Goal: Task Accomplishment & Management: Use online tool/utility

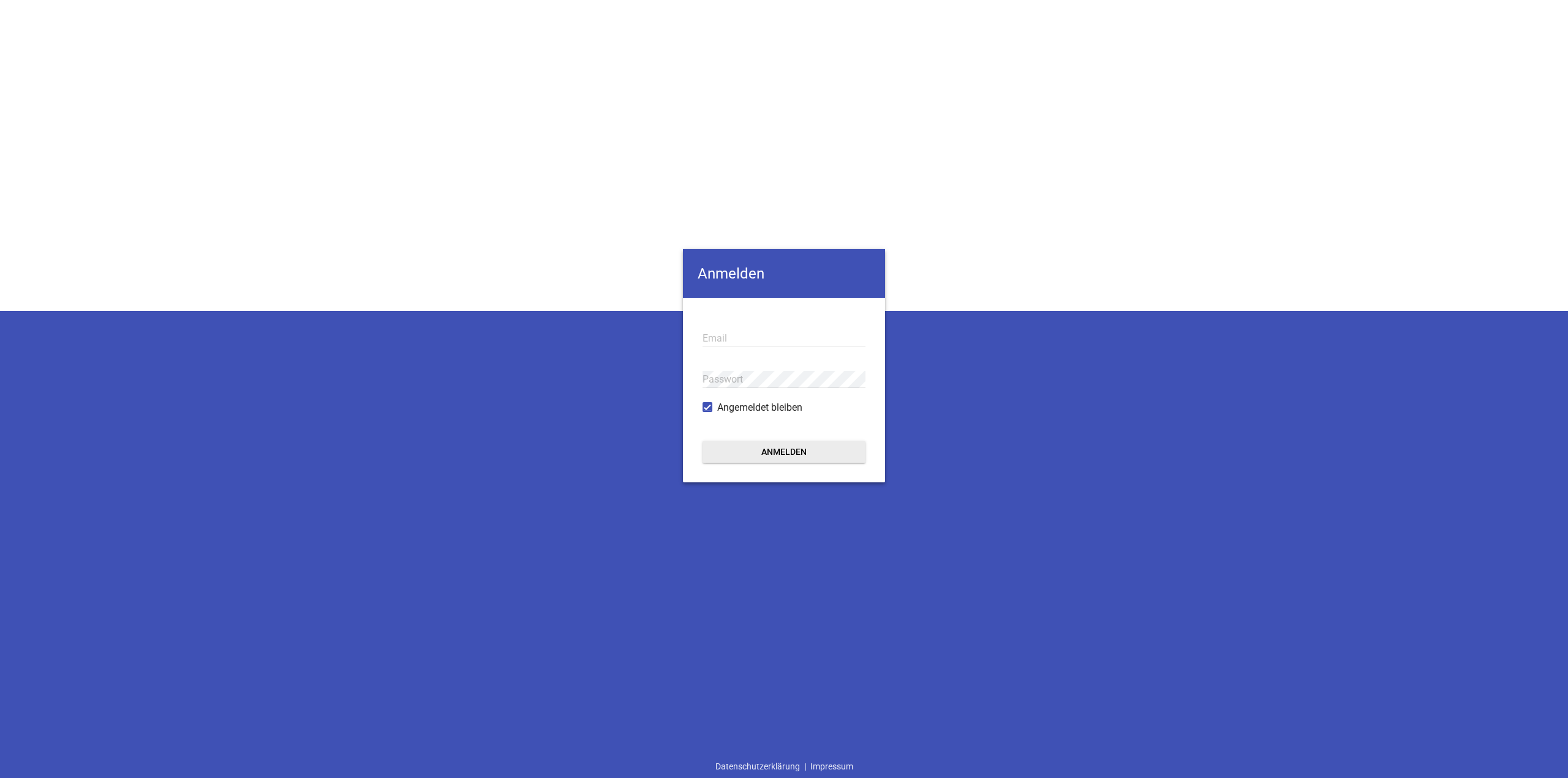
type input "[EMAIL_ADDRESS][DOMAIN_NAME]"
click at [842, 445] on button "Anmelden" at bounding box center [784, 452] width 163 height 22
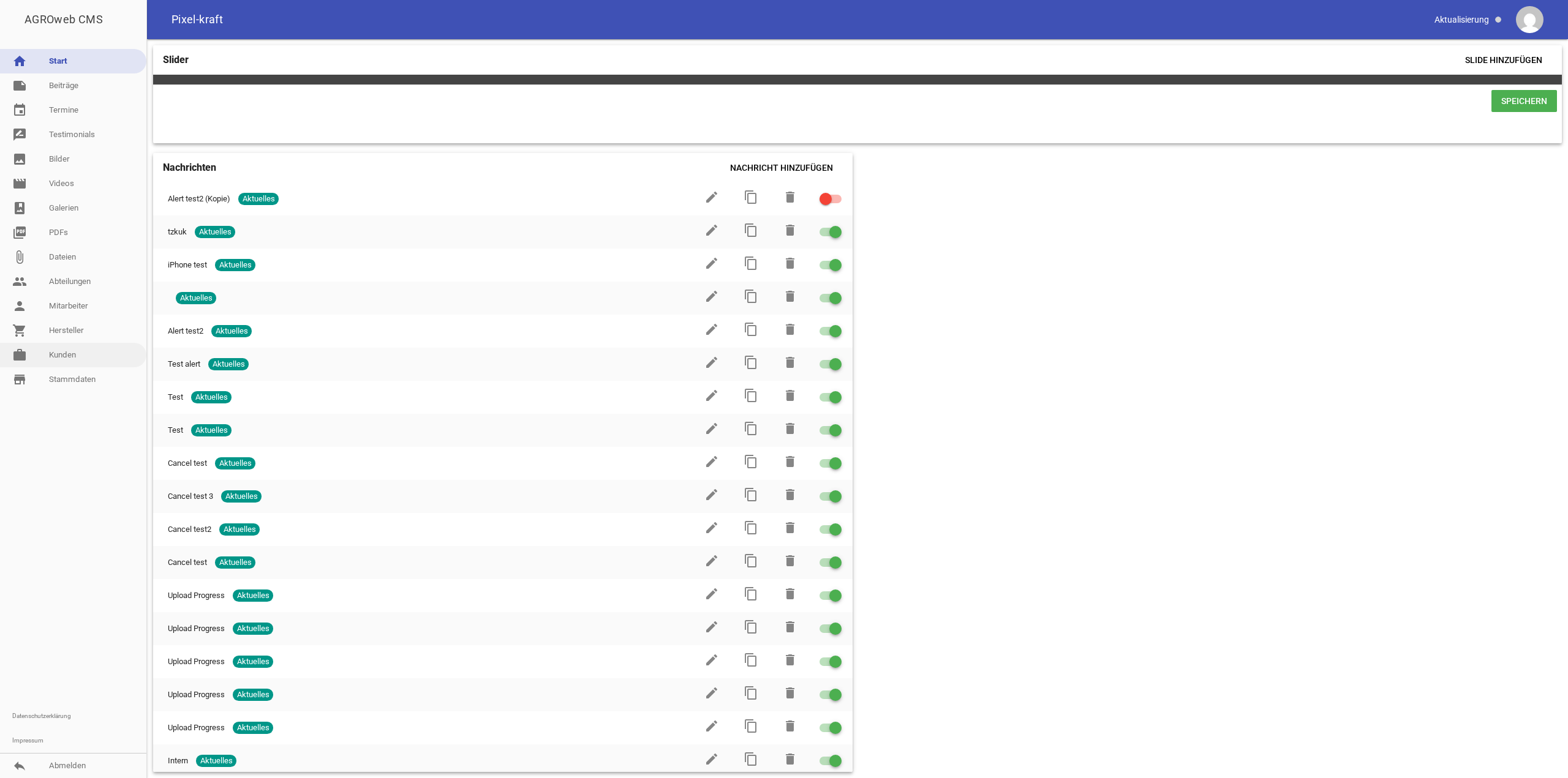
click at [41, 353] on link "work [PERSON_NAME]" at bounding box center [73, 354] width 146 height 24
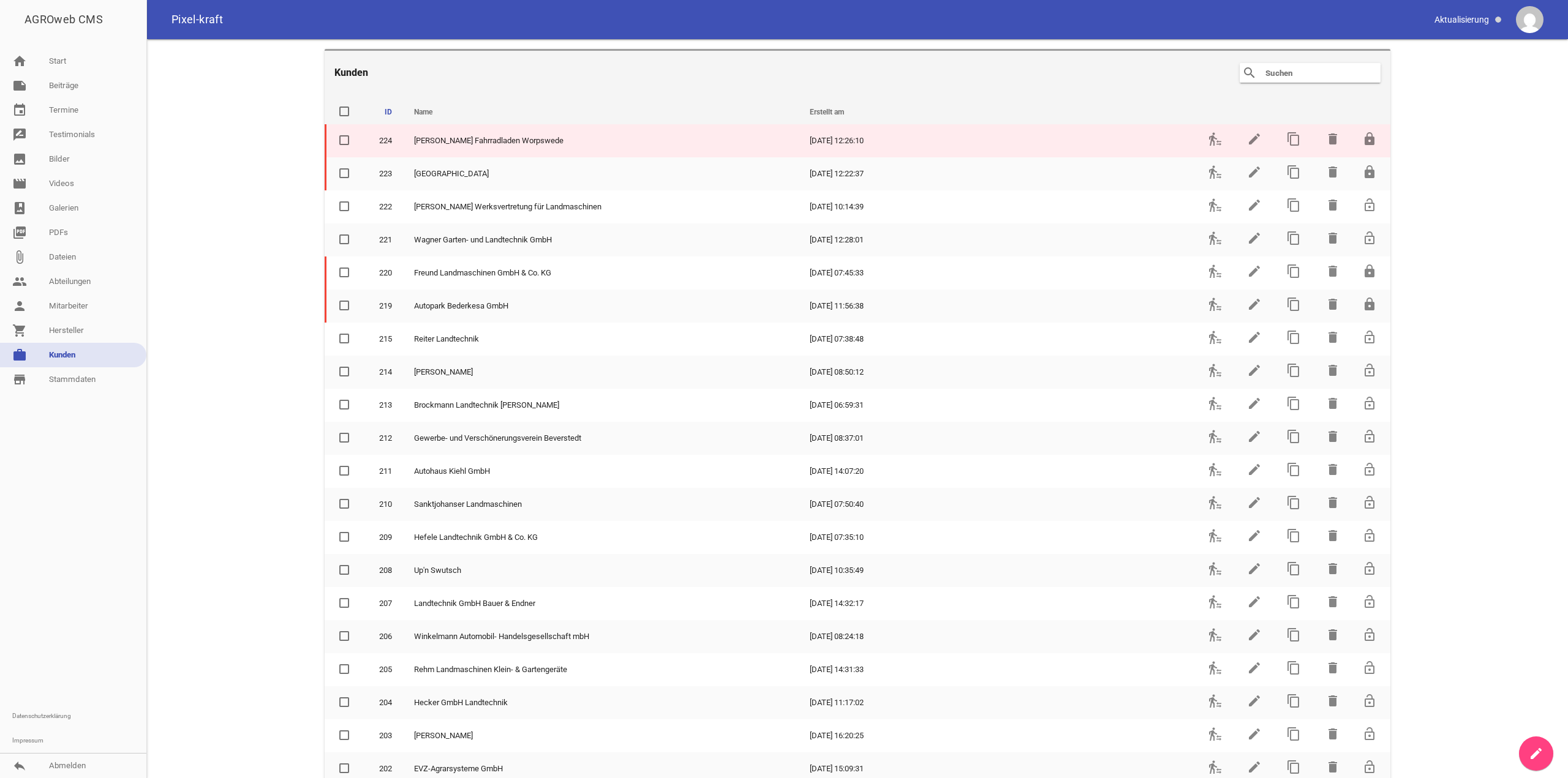
click at [1202, 137] on td "transfer_within_a_station" at bounding box center [1213, 141] width 39 height 33
click at [1209, 139] on icon "transfer_within_a_station" at bounding box center [1215, 139] width 15 height 15
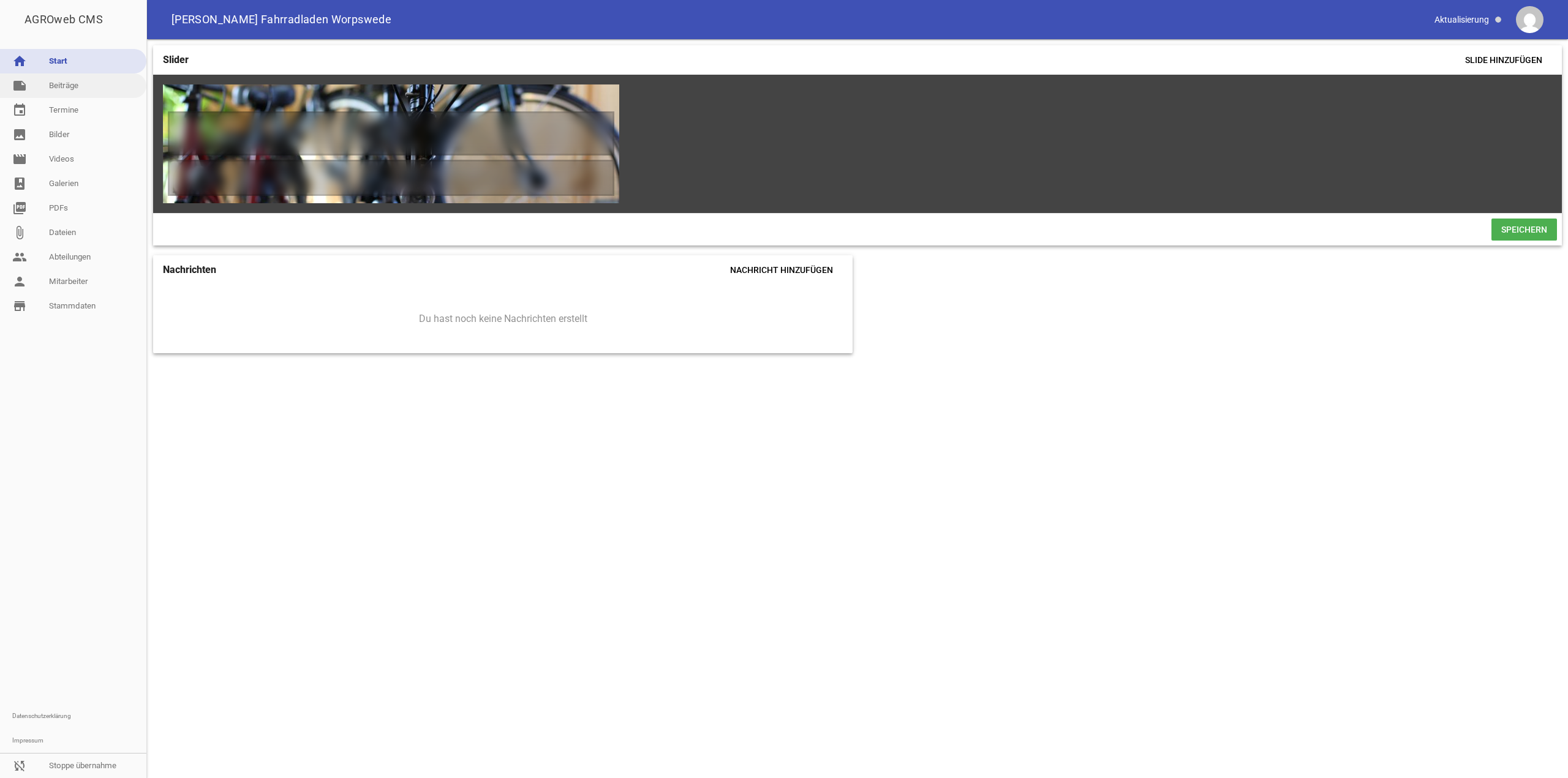
click at [62, 84] on link "note Beiträge" at bounding box center [73, 85] width 146 height 24
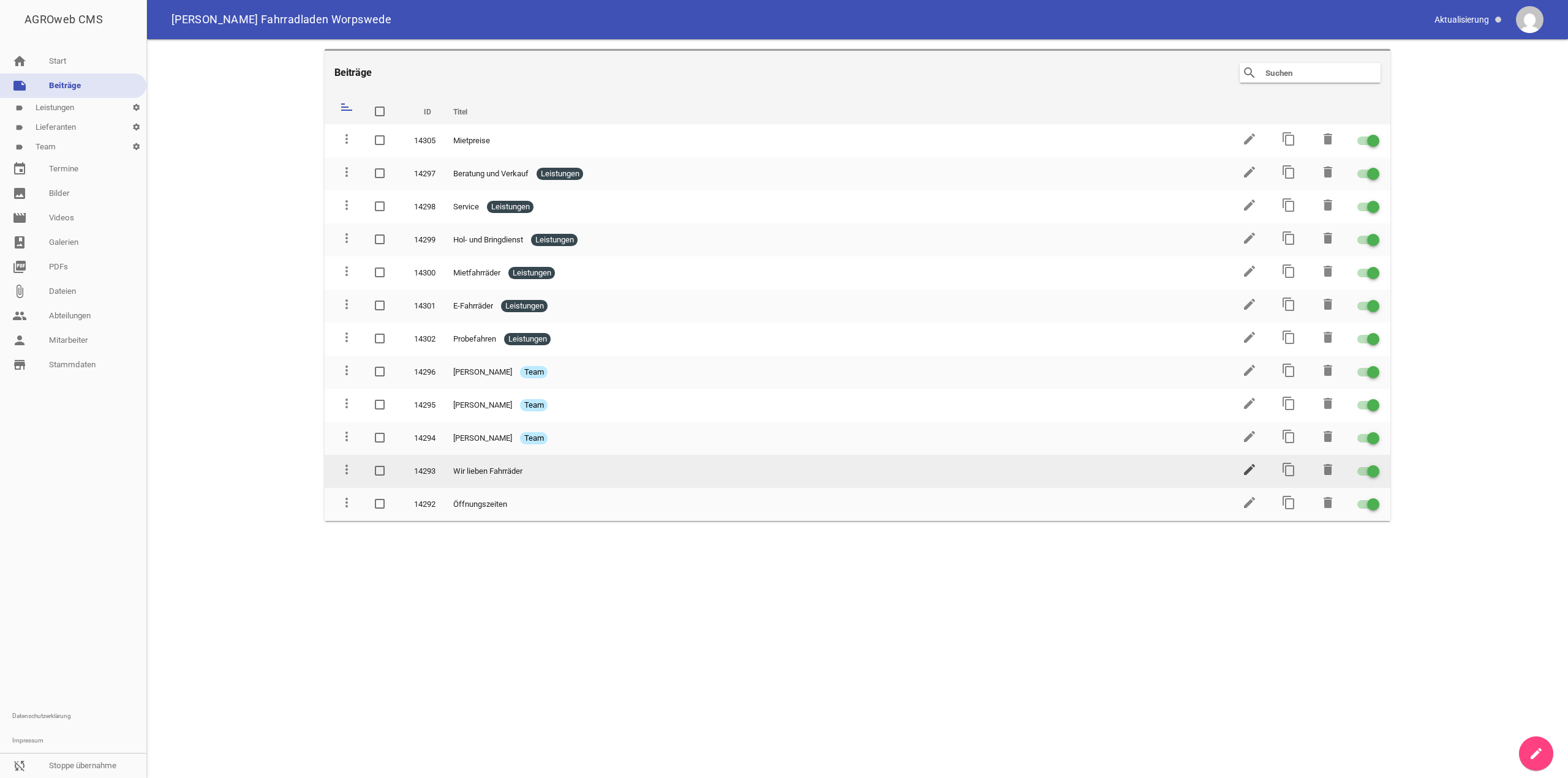
click at [1246, 468] on icon "edit" at bounding box center [1250, 470] width 15 height 15
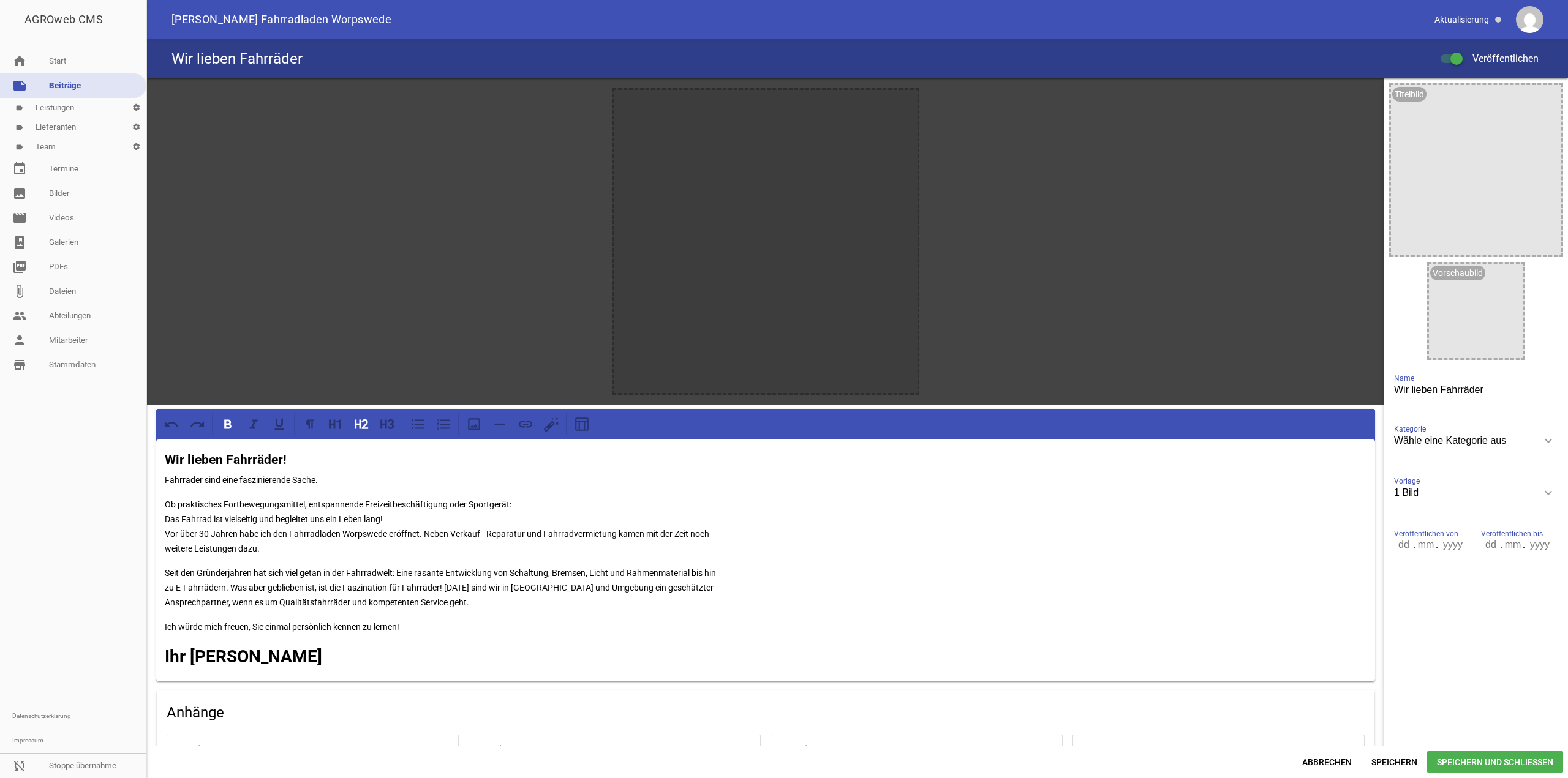
click at [162, 484] on div "Wir lieben Fahrräder! Fahrräder sind eine faszinierende Sache. Ob praktisches F…" at bounding box center [765, 560] width 1218 height 242
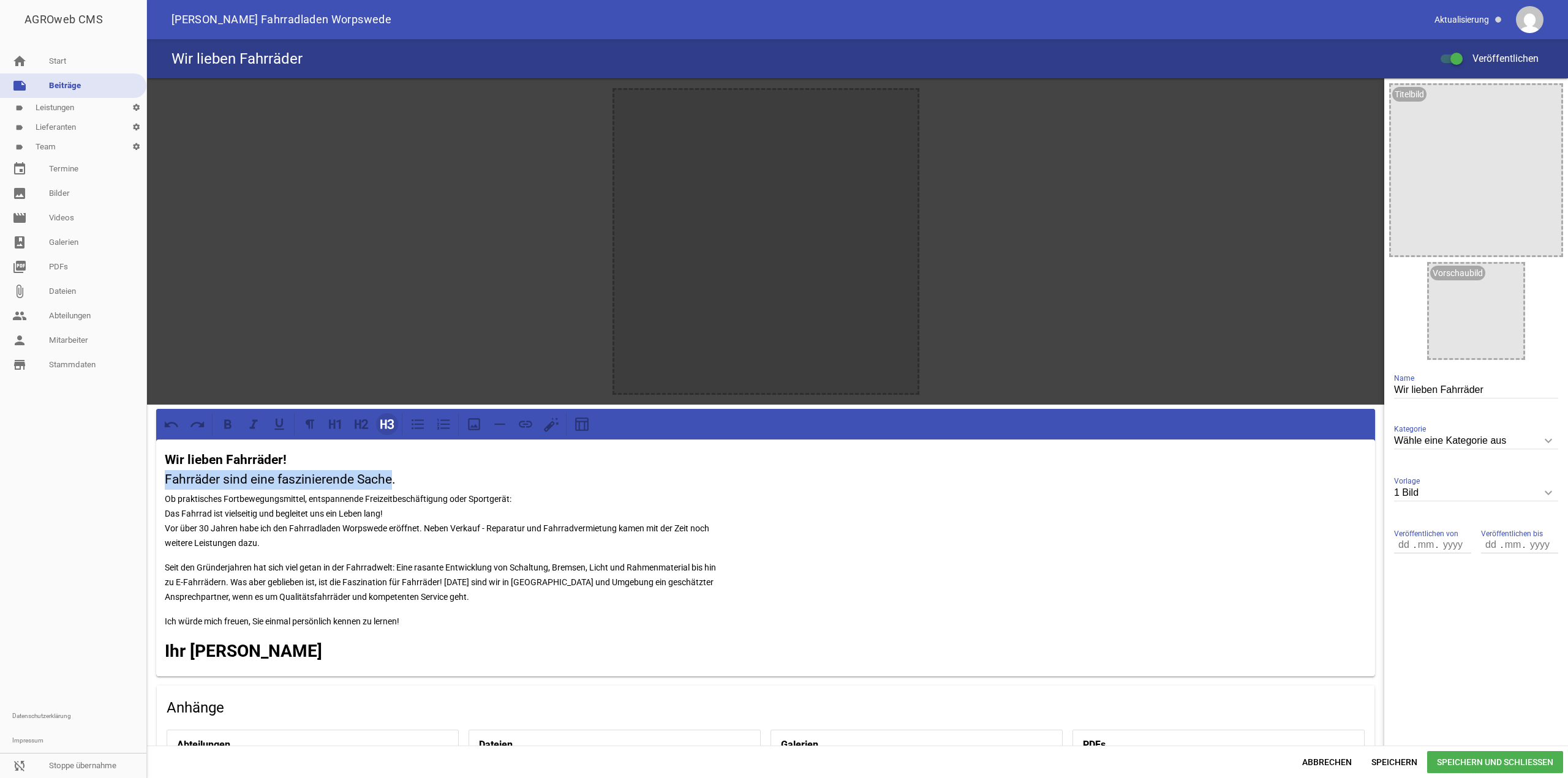
click at [386, 422] on icon at bounding box center [383, 424] width 6 height 9
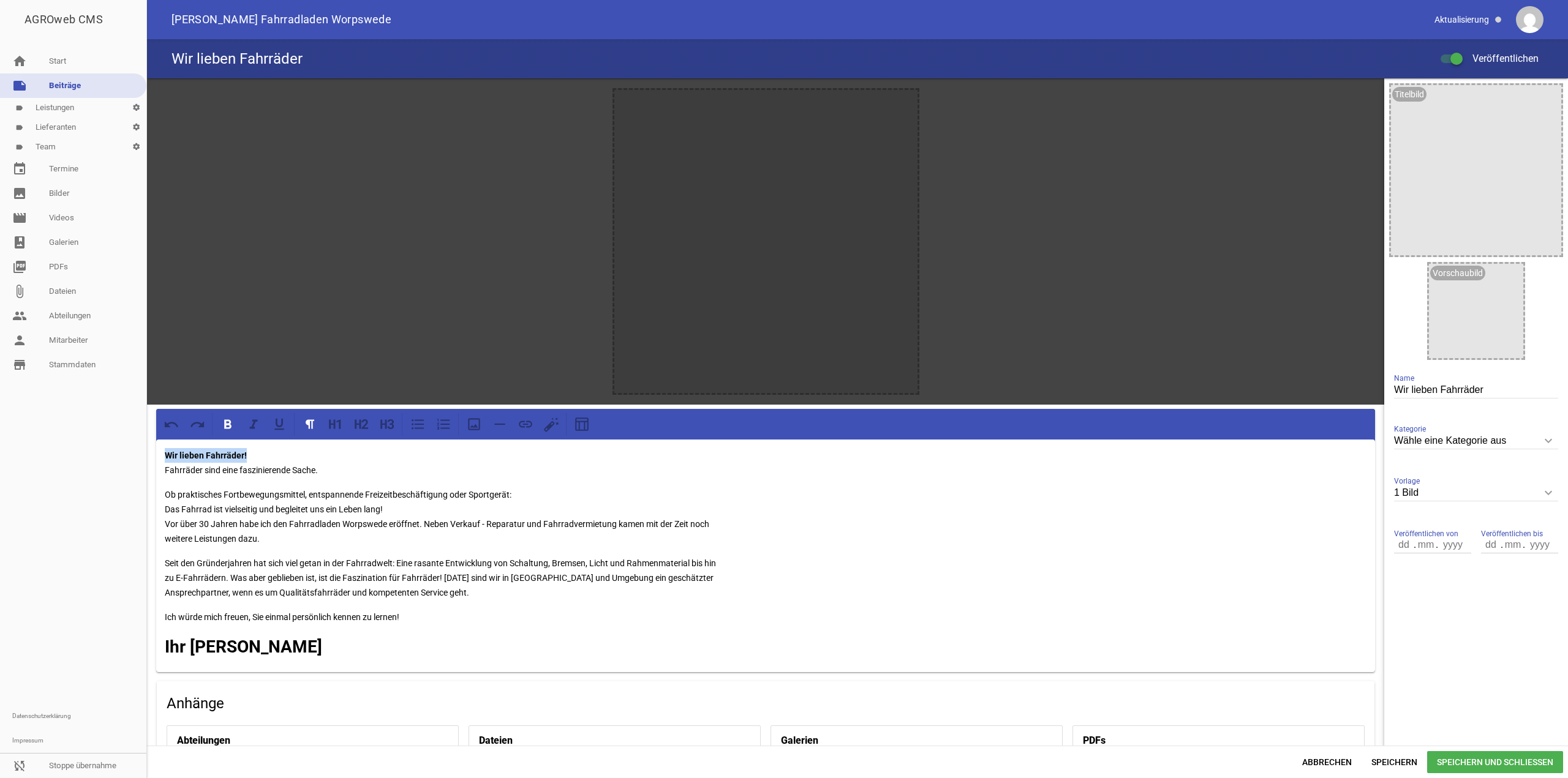
drag, startPoint x: 259, startPoint y: 447, endPoint x: 147, endPoint y: 435, distance: 112.6
click at [118, 441] on div "AGROweb CMS home Start note Beiträge label Leistungen settings label Lieferante…" at bounding box center [784, 389] width 1568 height 778
click at [390, 422] on icon at bounding box center [391, 424] width 7 height 10
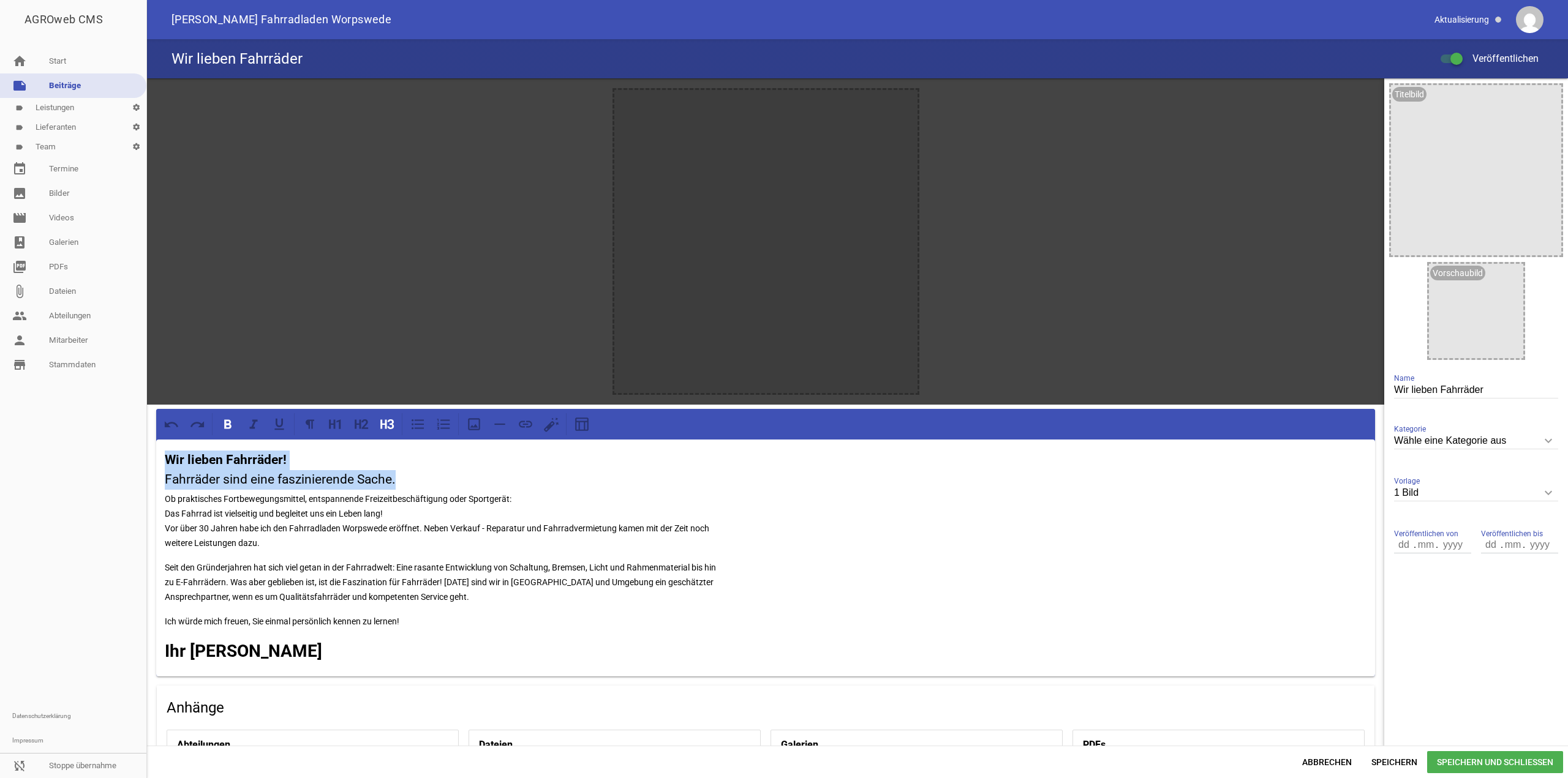
click at [325, 467] on h3 "Wir lieben Fahrräder! Fahrräder sind eine faszinierende Sache." at bounding box center [766, 470] width 1202 height 39
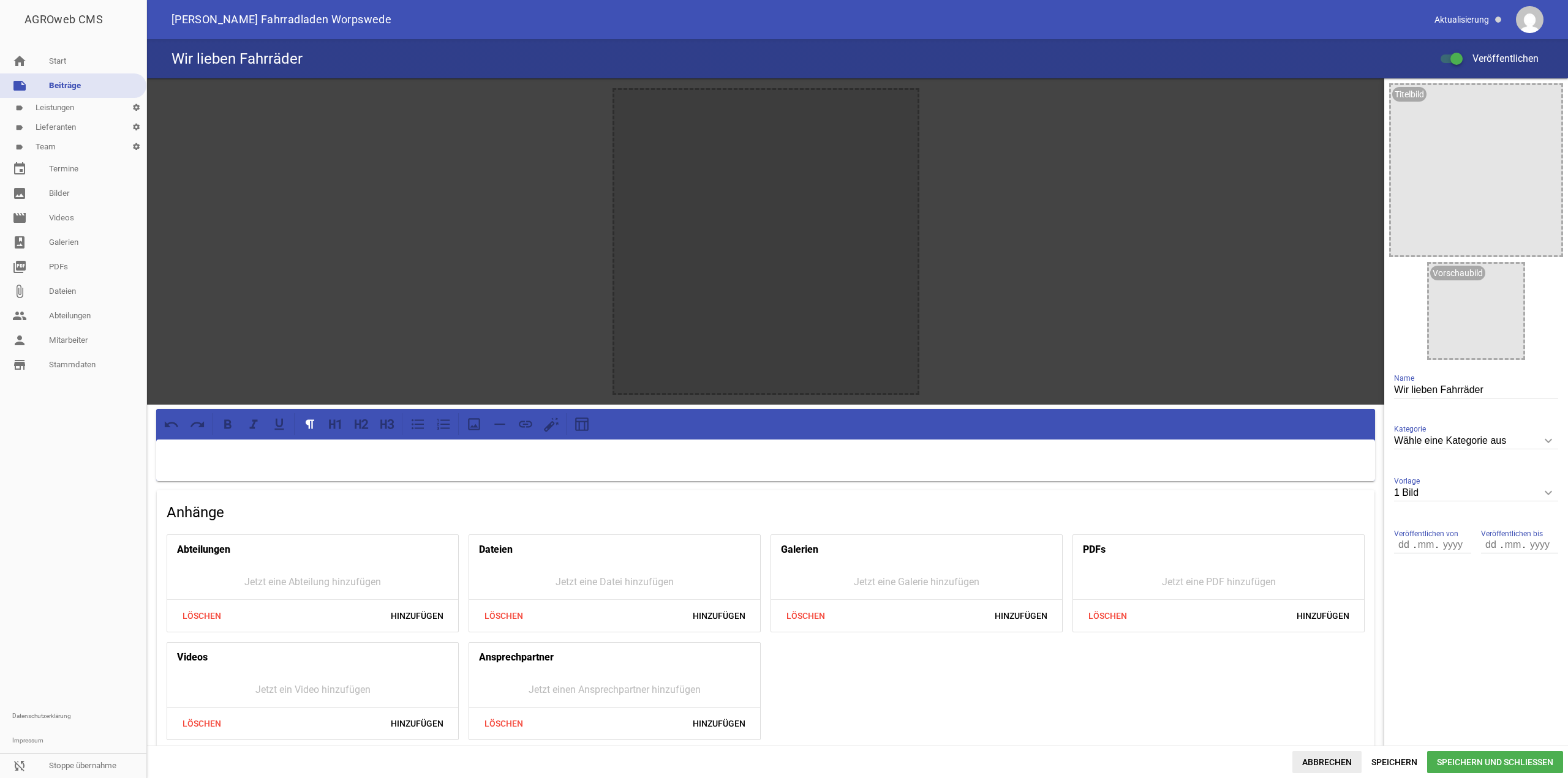
click at [1335, 754] on span "Abbrechen" at bounding box center [1327, 762] width 69 height 22
